Goal: Information Seeking & Learning: Learn about a topic

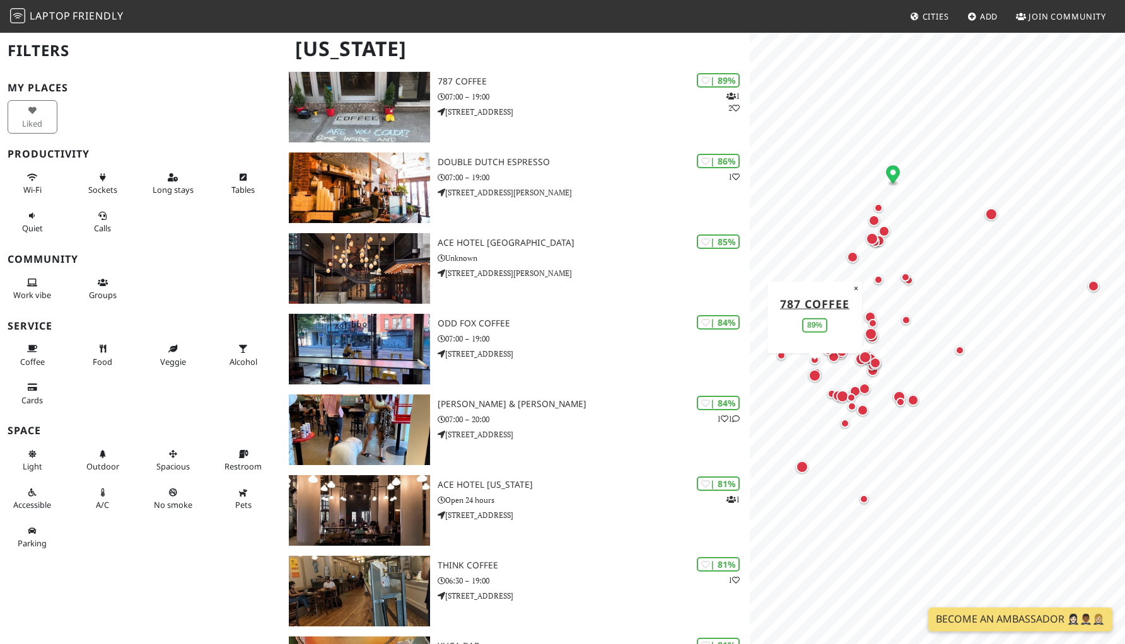
scroll to position [535, 0]
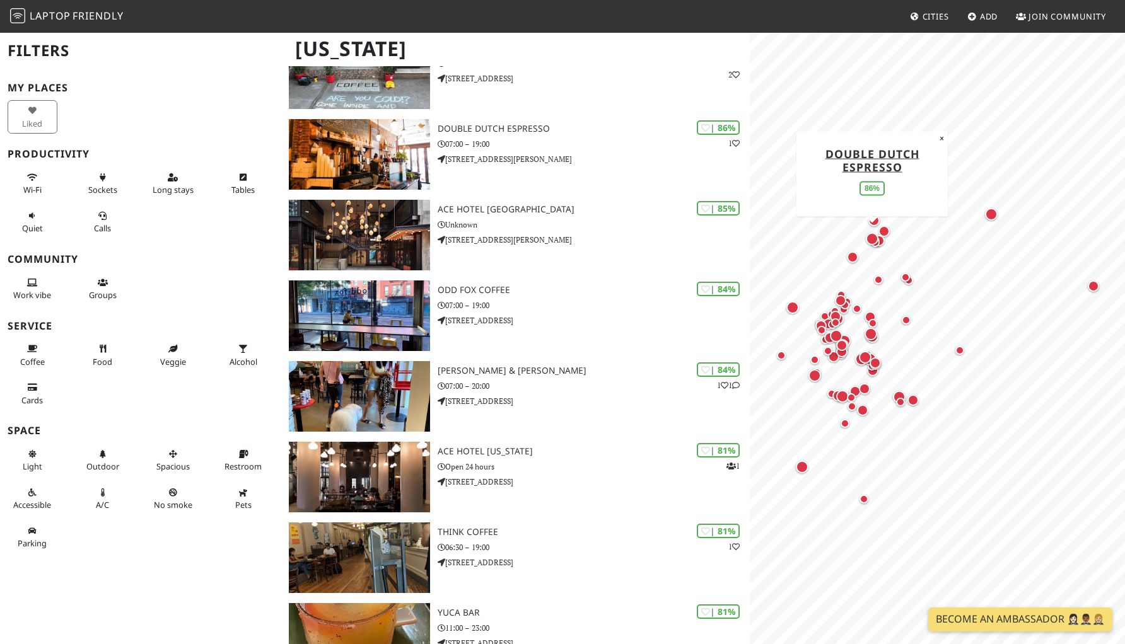
click at [871, 240] on div "Map marker" at bounding box center [872, 239] width 13 height 13
click at [881, 282] on div "Map marker" at bounding box center [878, 279] width 9 height 9
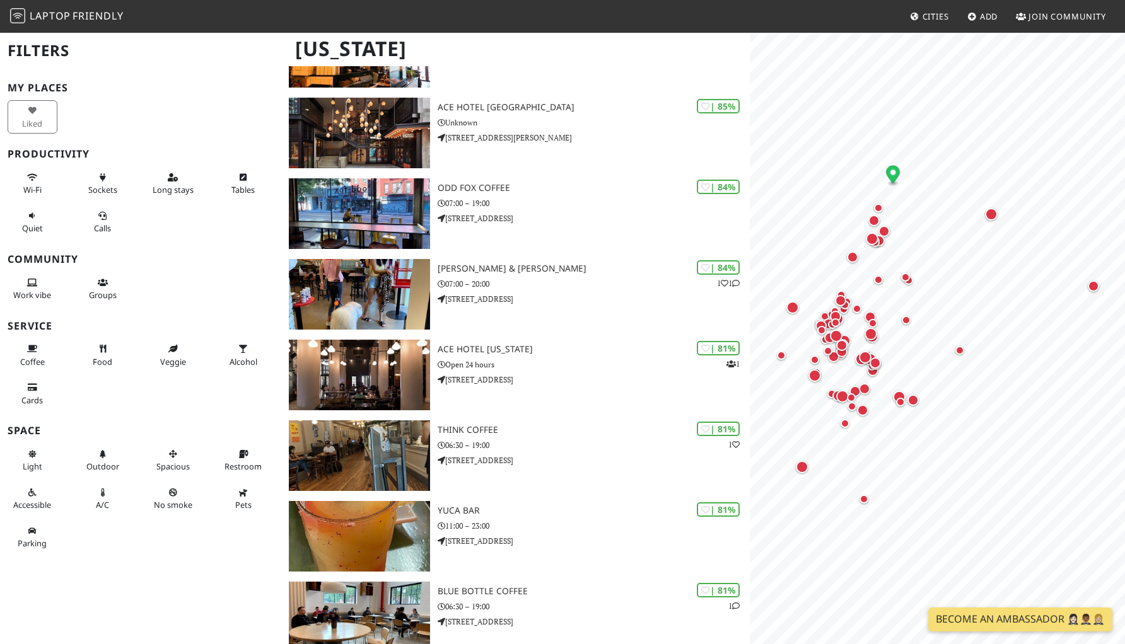
scroll to position [649, 0]
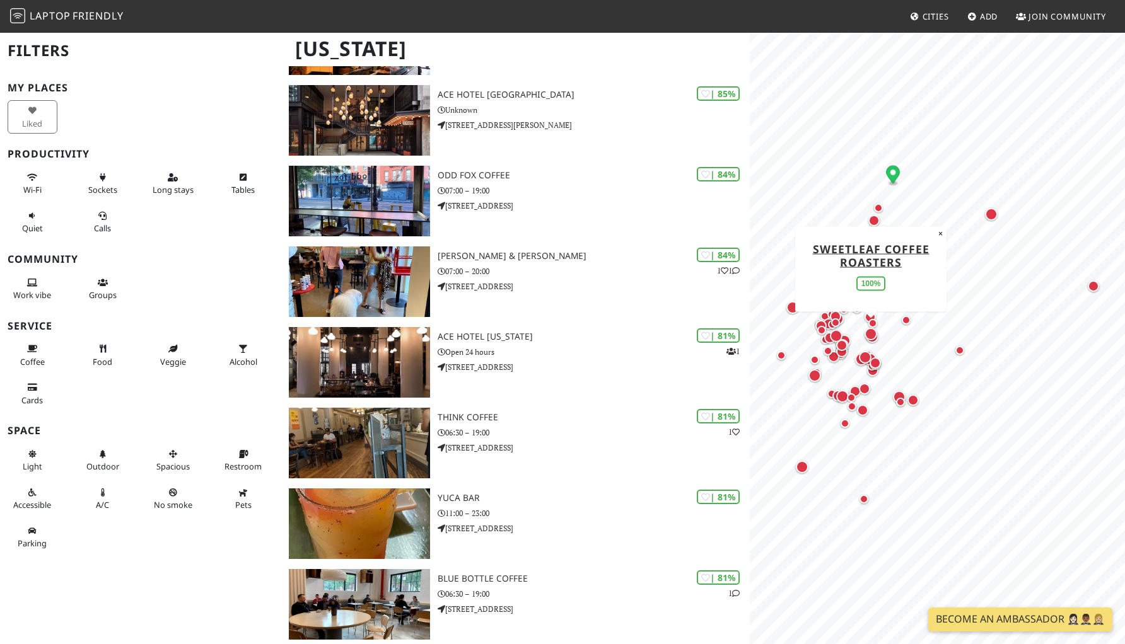
click at [870, 331] on div "Map marker" at bounding box center [870, 334] width 13 height 13
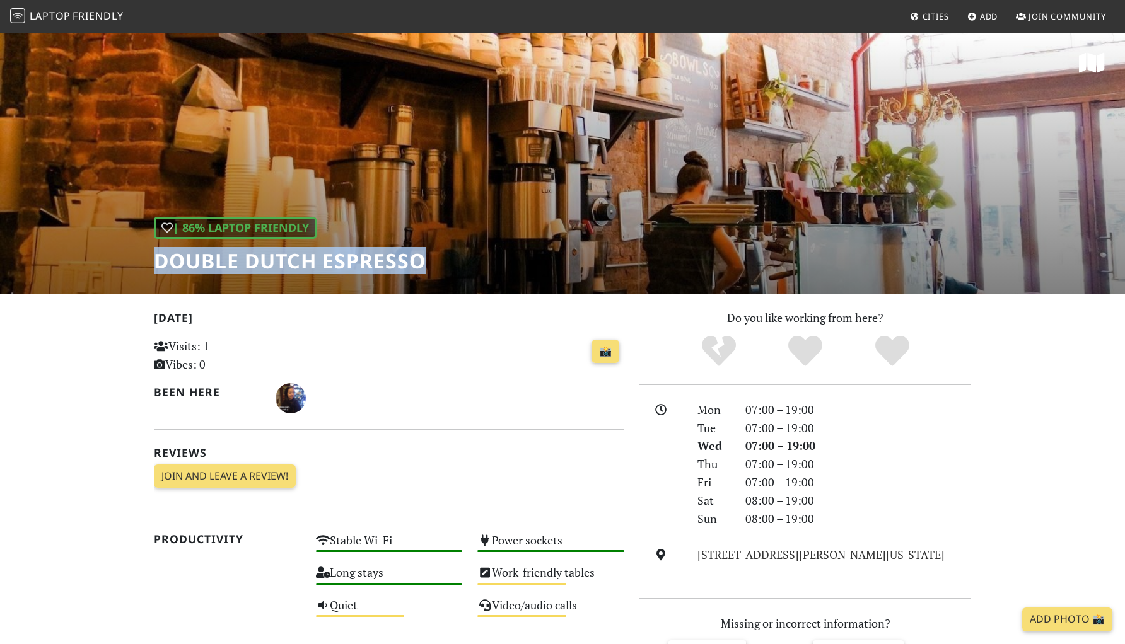
drag, startPoint x: 435, startPoint y: 270, endPoint x: 140, endPoint y: 258, distance: 295.3
click at [140, 258] on div "| 86% Laptop Friendly Double Dutch Espresso" at bounding box center [562, 163] width 1125 height 262
copy h1 "Double Dutch Espresso"
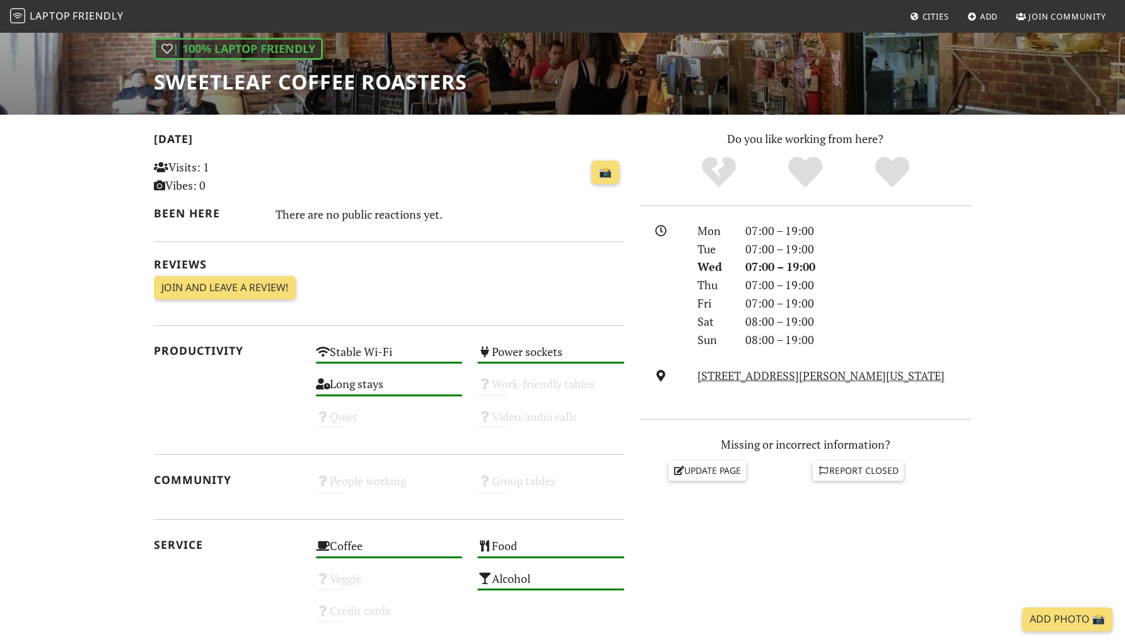
scroll to position [207, 0]
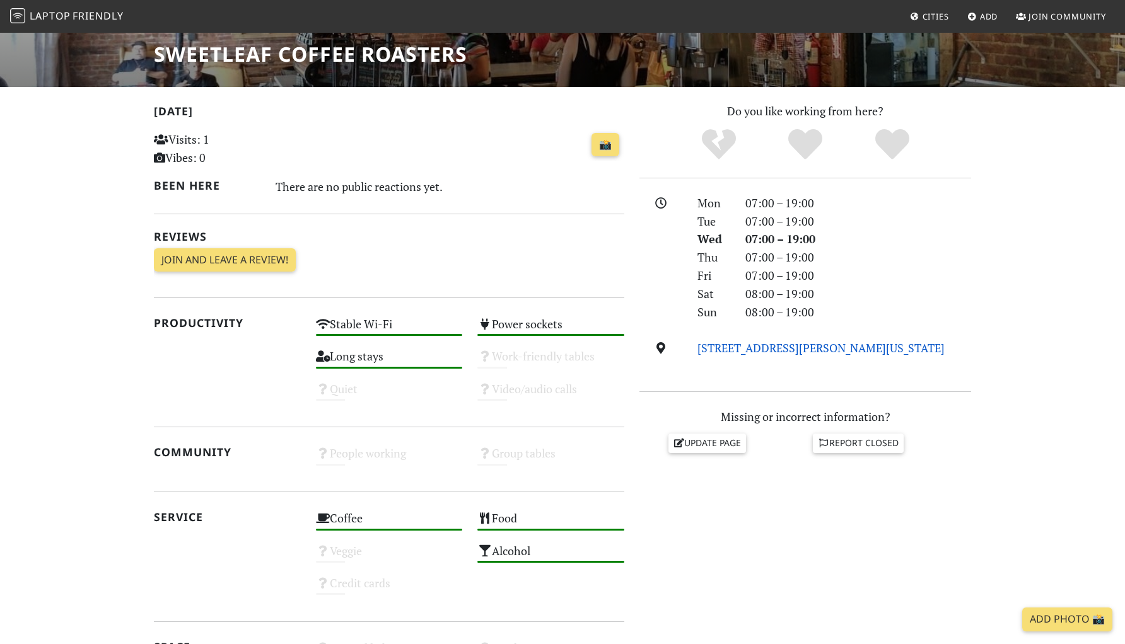
click at [806, 349] on link "[STREET_ADDRESS][PERSON_NAME][US_STATE]" at bounding box center [820, 347] width 247 height 15
